Goal: Find specific page/section: Find specific page/section

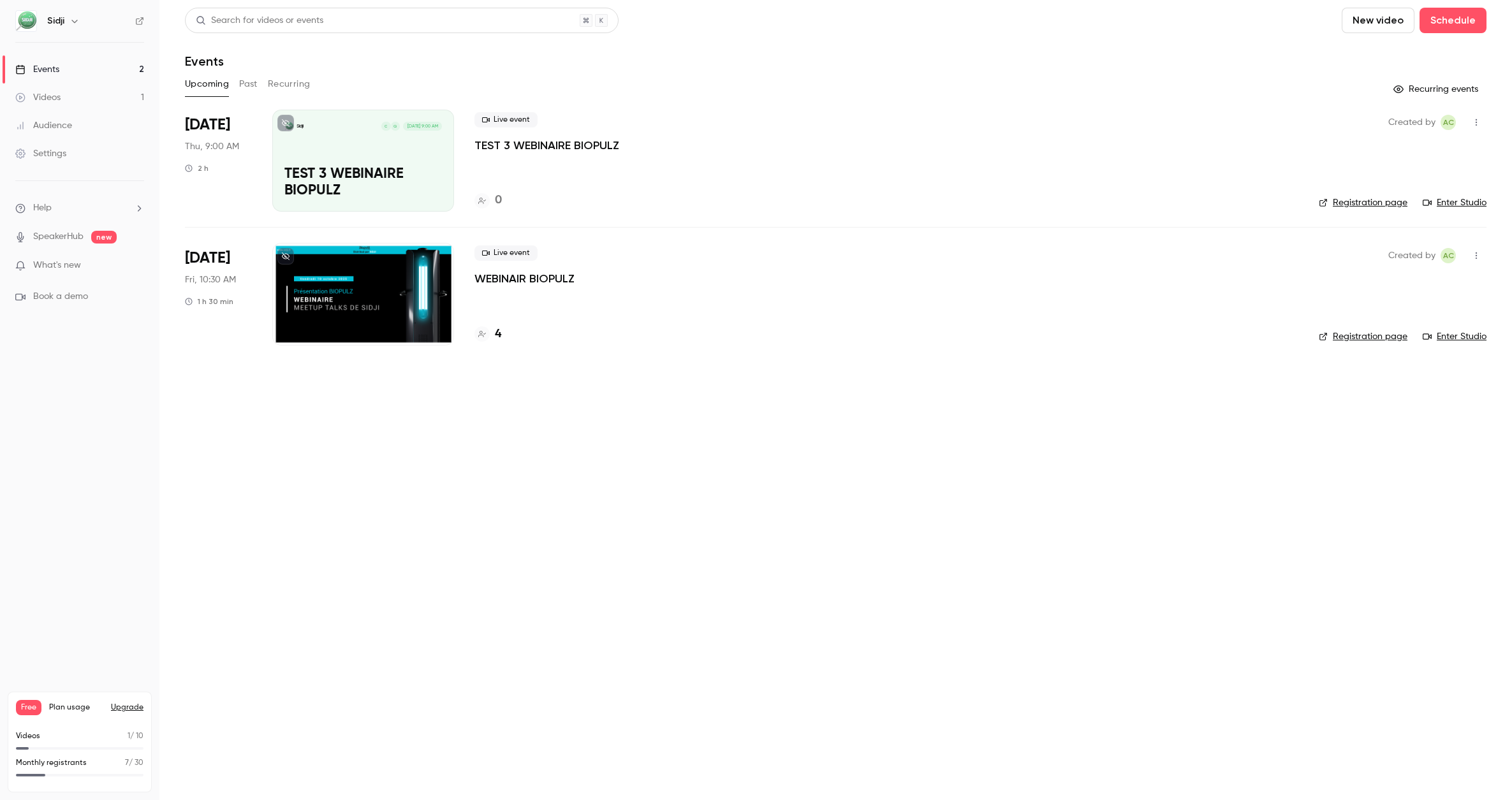
click at [363, 284] on div at bounding box center [362, 294] width 182 height 102
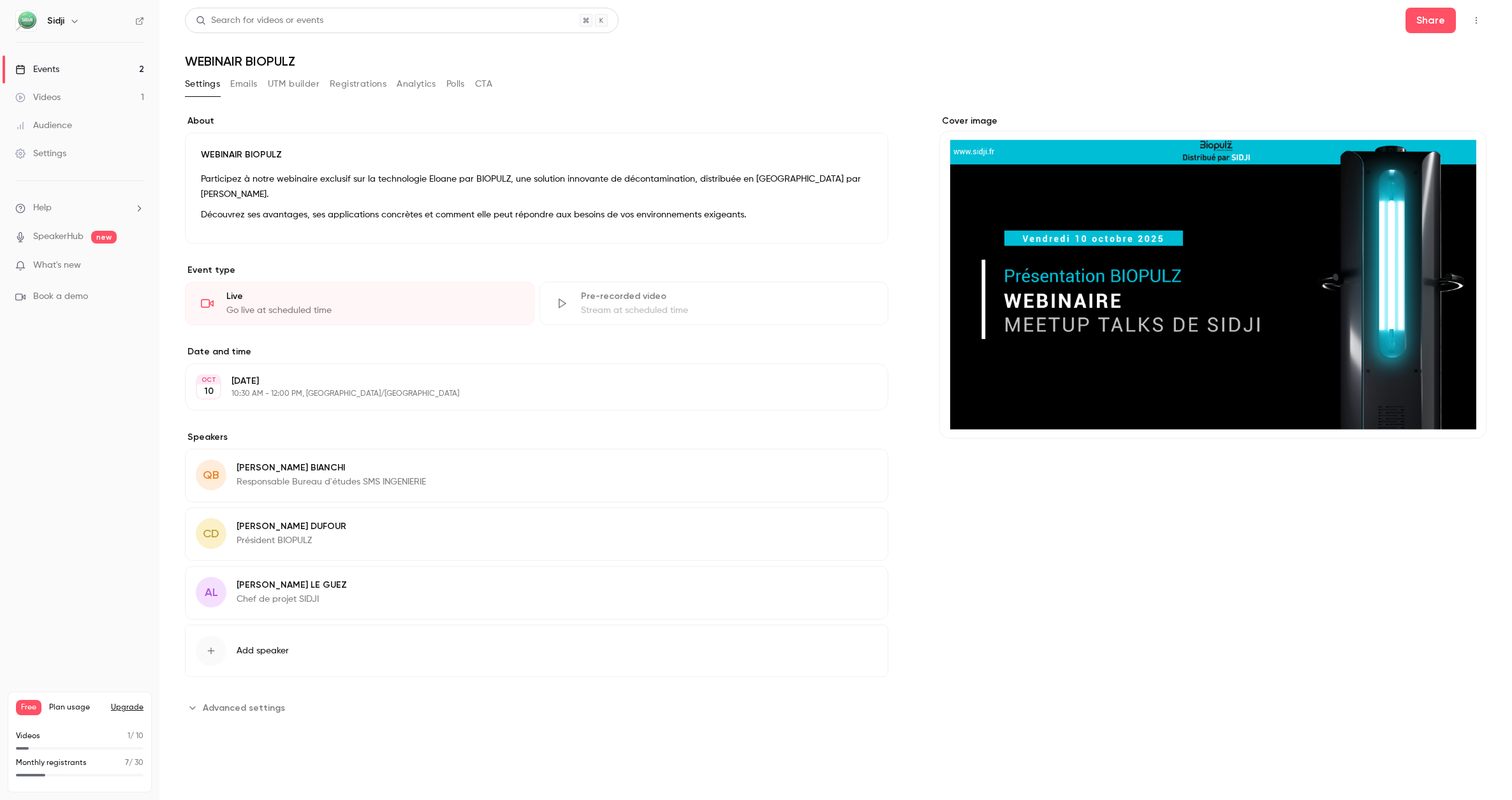
click at [237, 86] on button "Emails" at bounding box center [243, 84] width 27 height 20
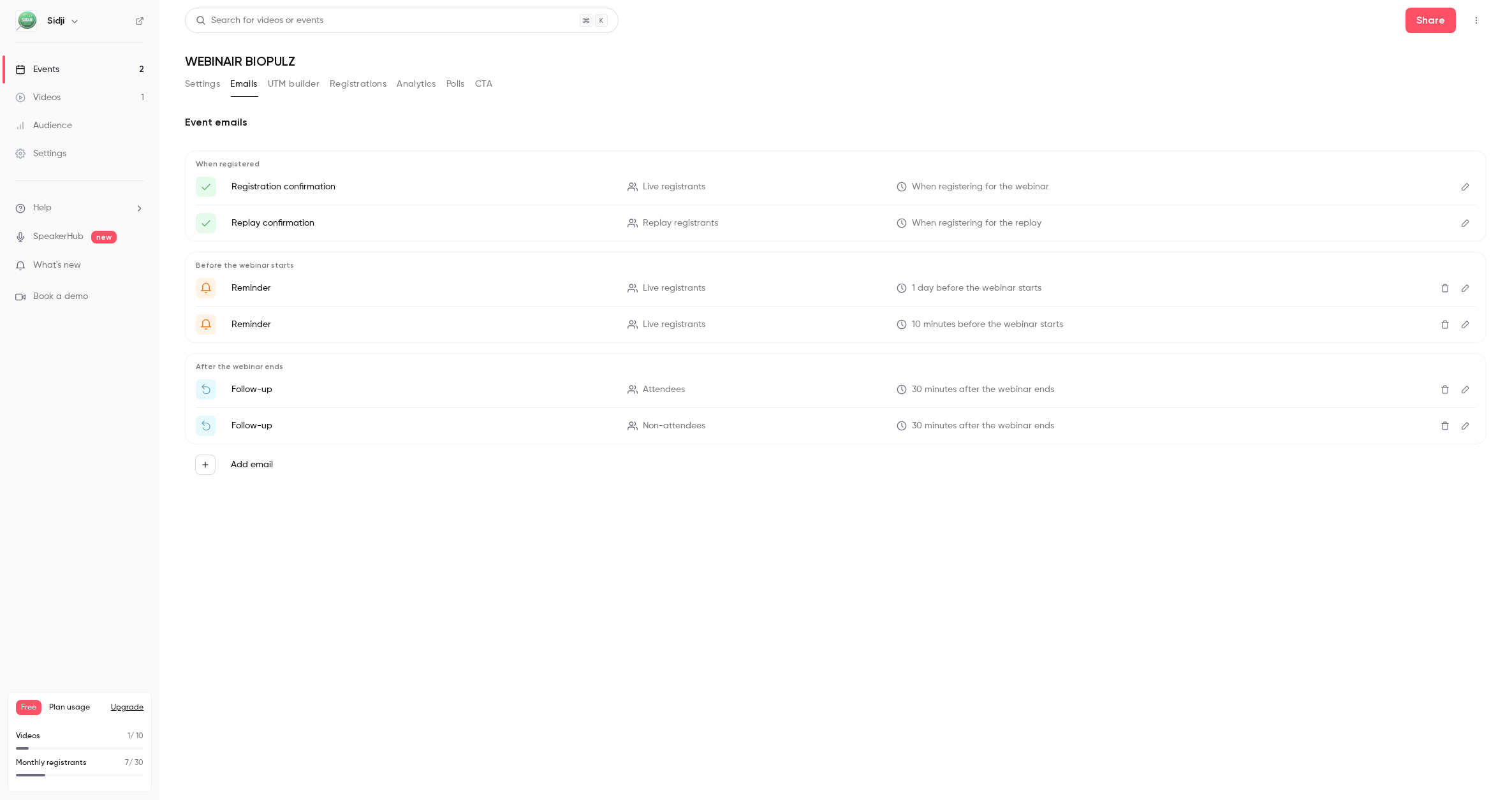
click at [290, 88] on button "UTM builder" at bounding box center [294, 84] width 52 height 20
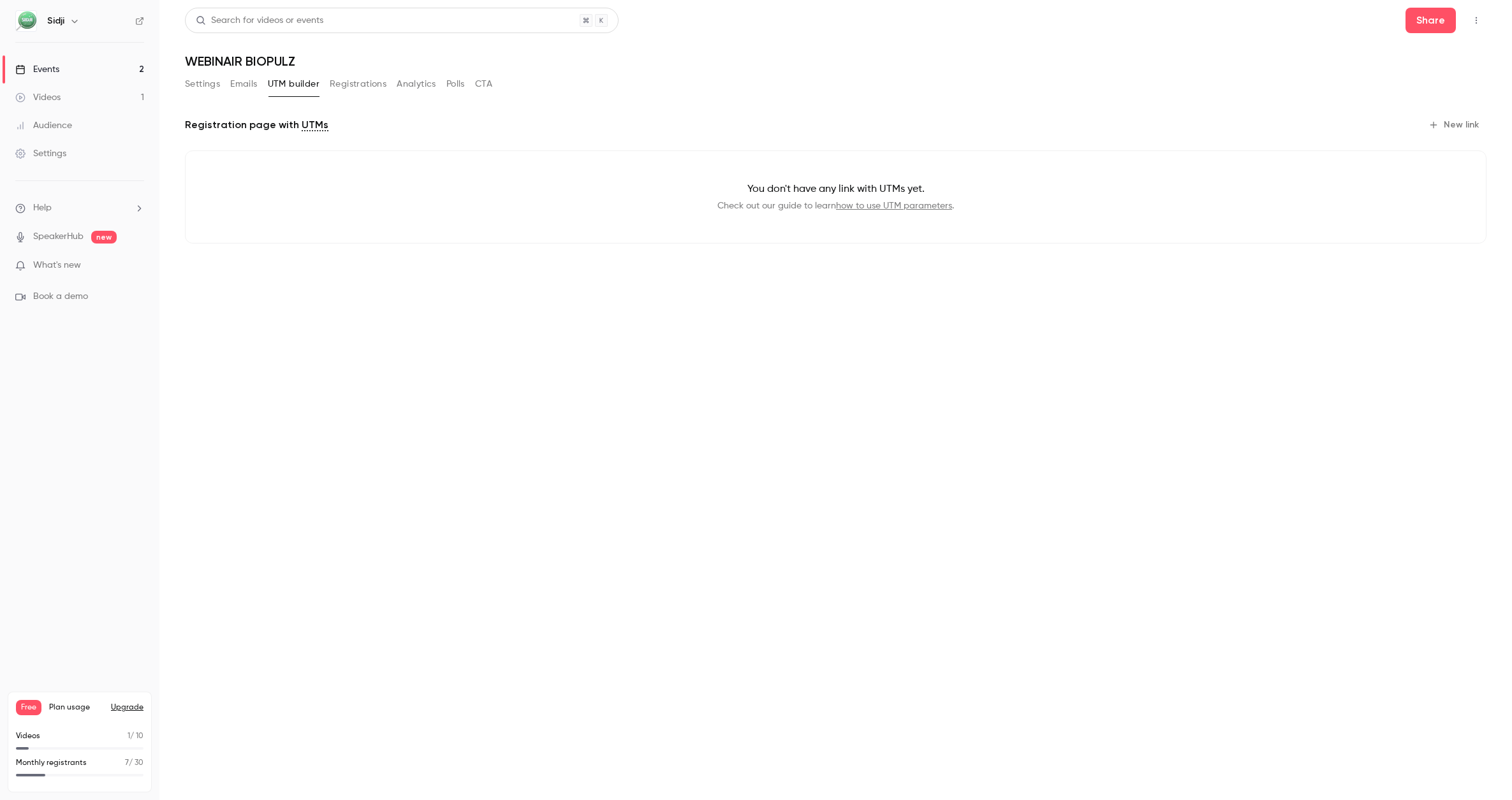
click at [353, 88] on button "Registrations" at bounding box center [359, 84] width 57 height 20
